Goal: Check status: Check status

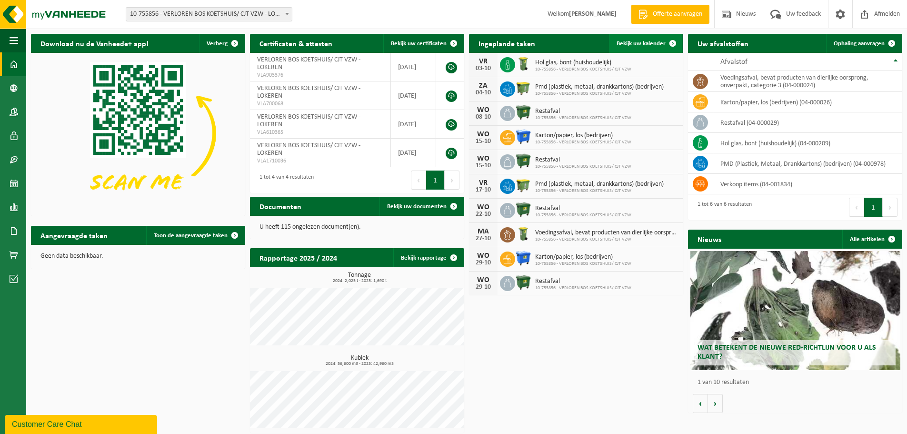
click at [627, 40] on span "Bekijk uw kalender" at bounding box center [641, 43] width 49 height 6
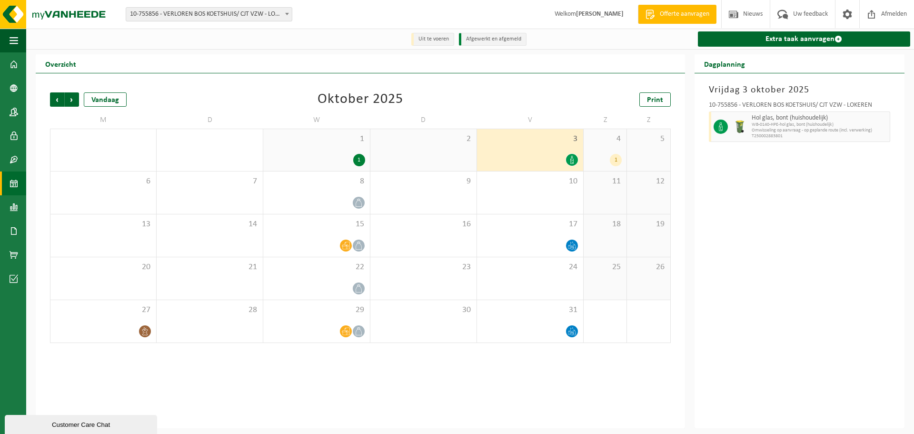
click at [553, 148] on div "3" at bounding box center [530, 150] width 106 height 42
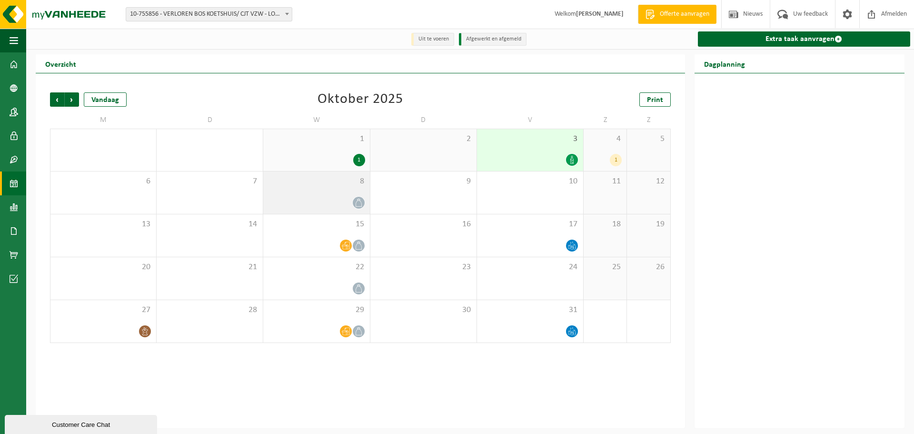
click at [337, 192] on div "8" at bounding box center [316, 192] width 106 height 42
